Goal: Find specific page/section: Find specific page/section

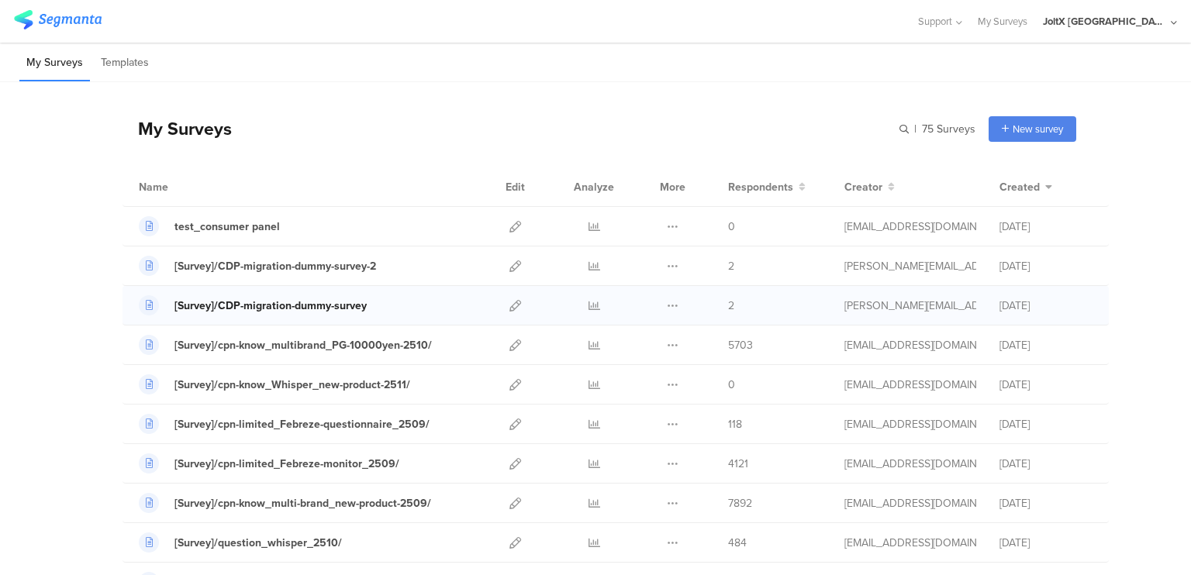
click at [347, 304] on div "[Survey]/CDP-migration-dummy-survey" at bounding box center [270, 306] width 192 height 16
click at [510, 311] on link at bounding box center [516, 305] width 12 height 39
